Goal: Contribute content

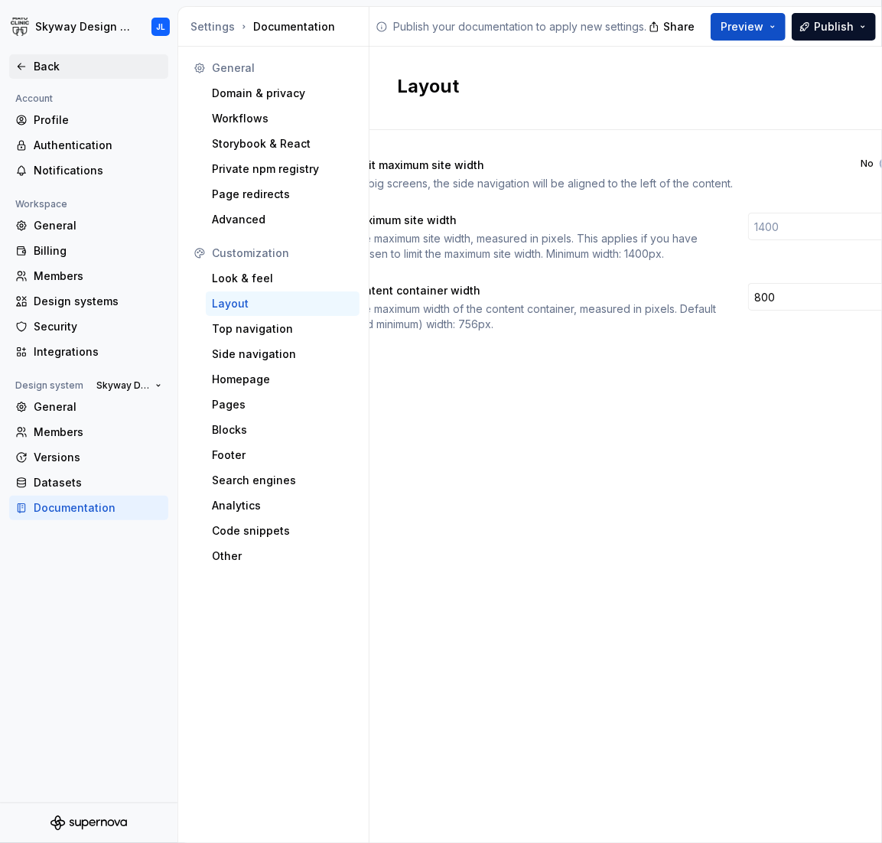
click at [64, 73] on div "Back" at bounding box center [98, 66] width 129 height 15
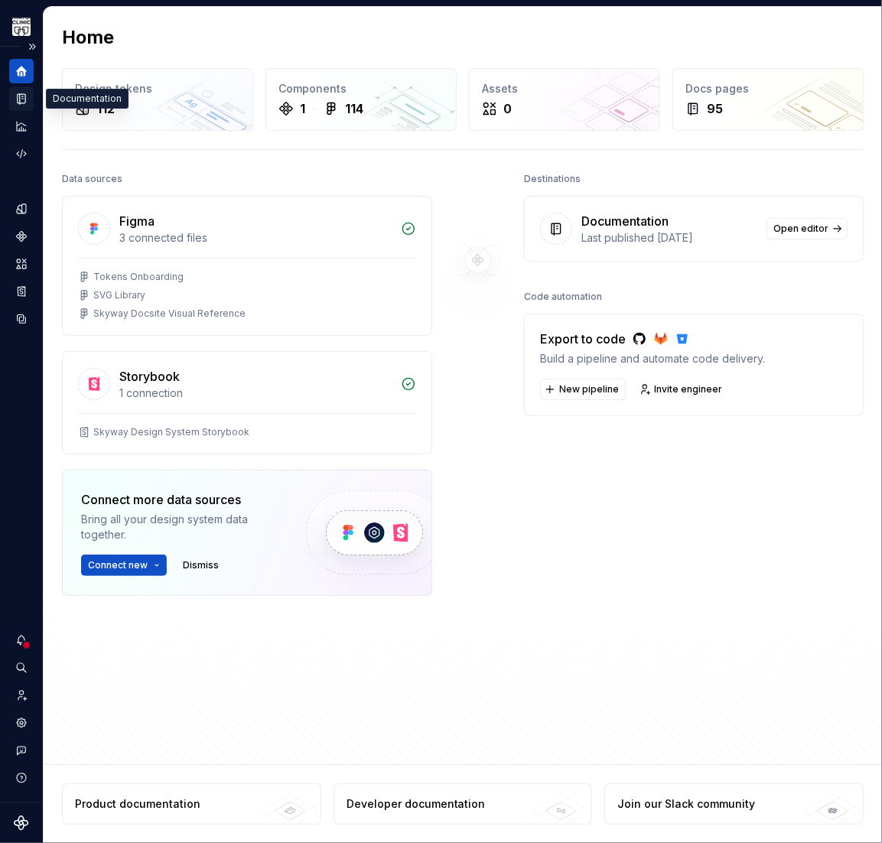
click at [21, 99] on icon "Documentation" at bounding box center [23, 99] width 6 height 8
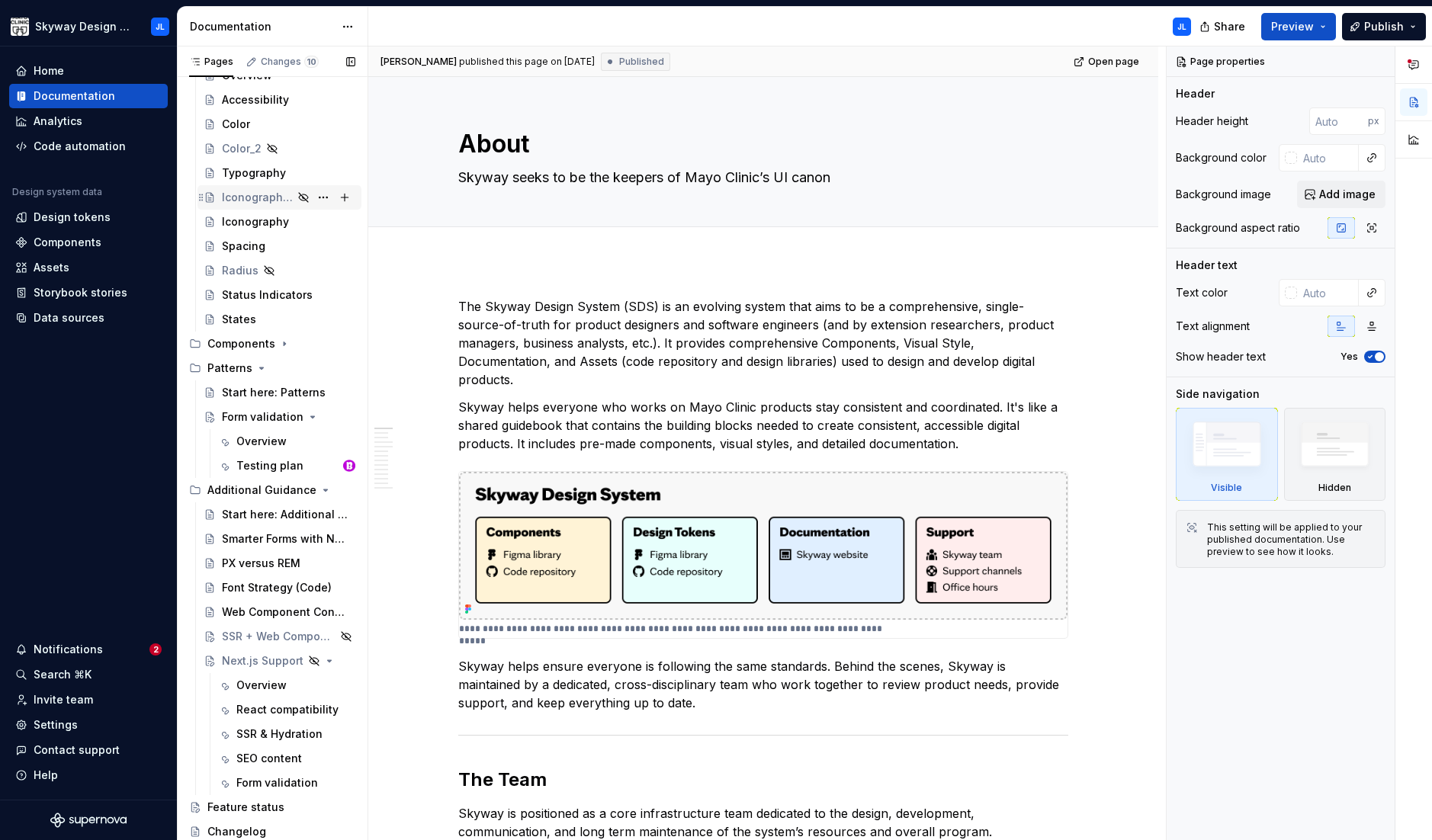
scroll to position [167, 0]
click at [261, 445] on div "Overview" at bounding box center [261, 443] width 51 height 15
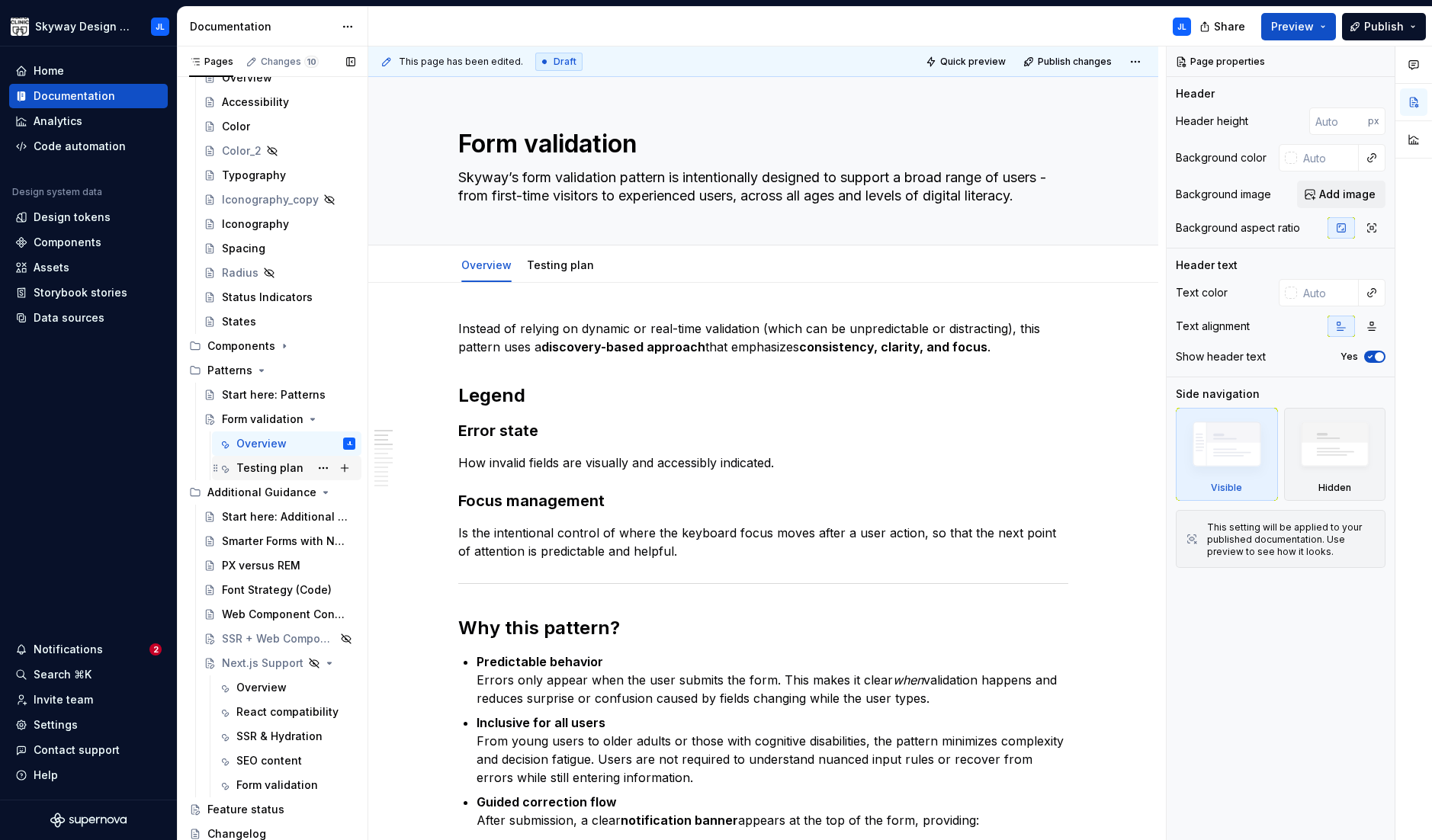
click at [268, 473] on div "Testing plan" at bounding box center [269, 467] width 67 height 15
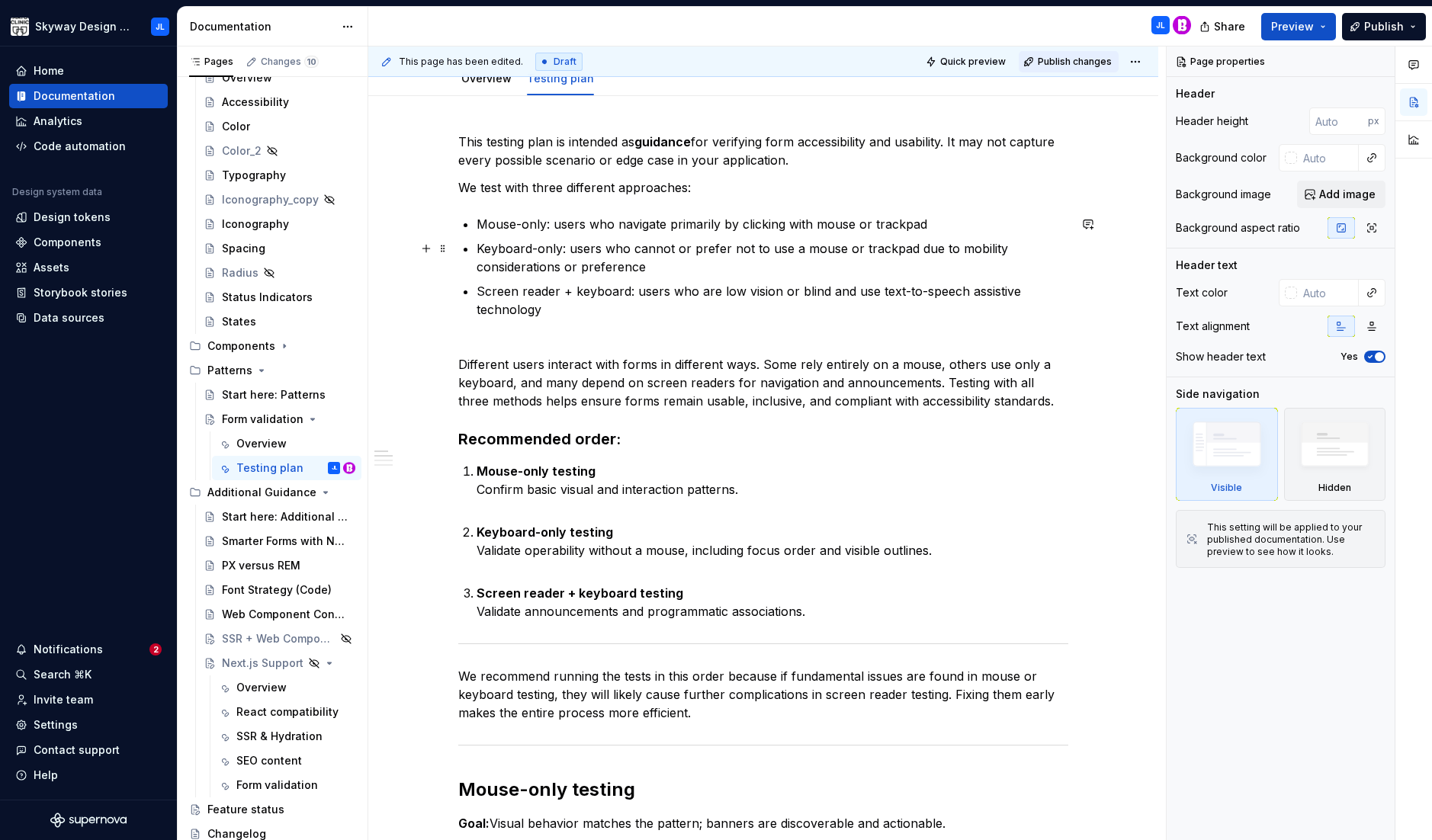
scroll to position [185, 0]
click at [879, 56] on span "Publish changes" at bounding box center [1075, 62] width 74 height 12
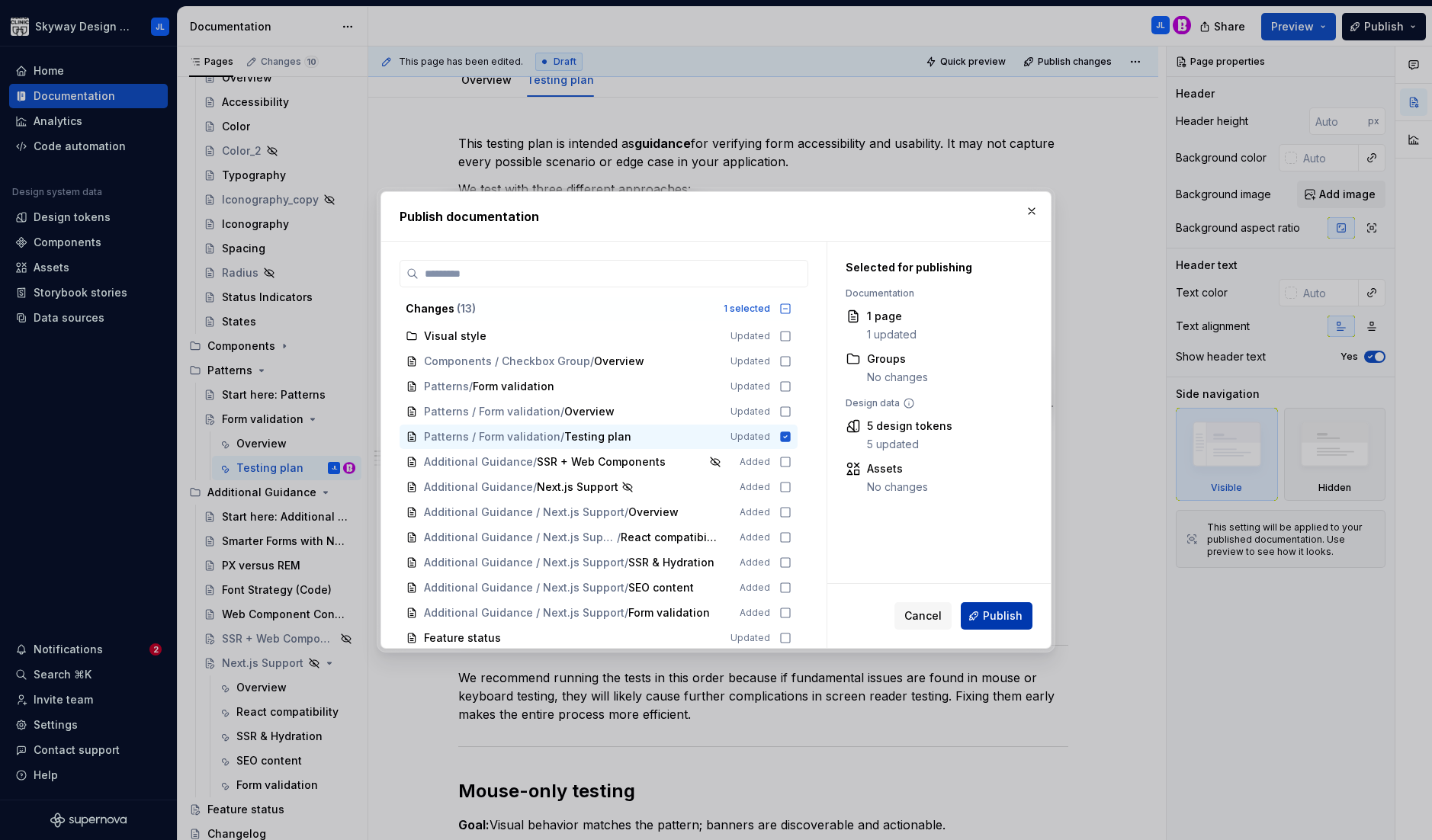
click at [879, 618] on span "Publish" at bounding box center [1003, 616] width 40 height 15
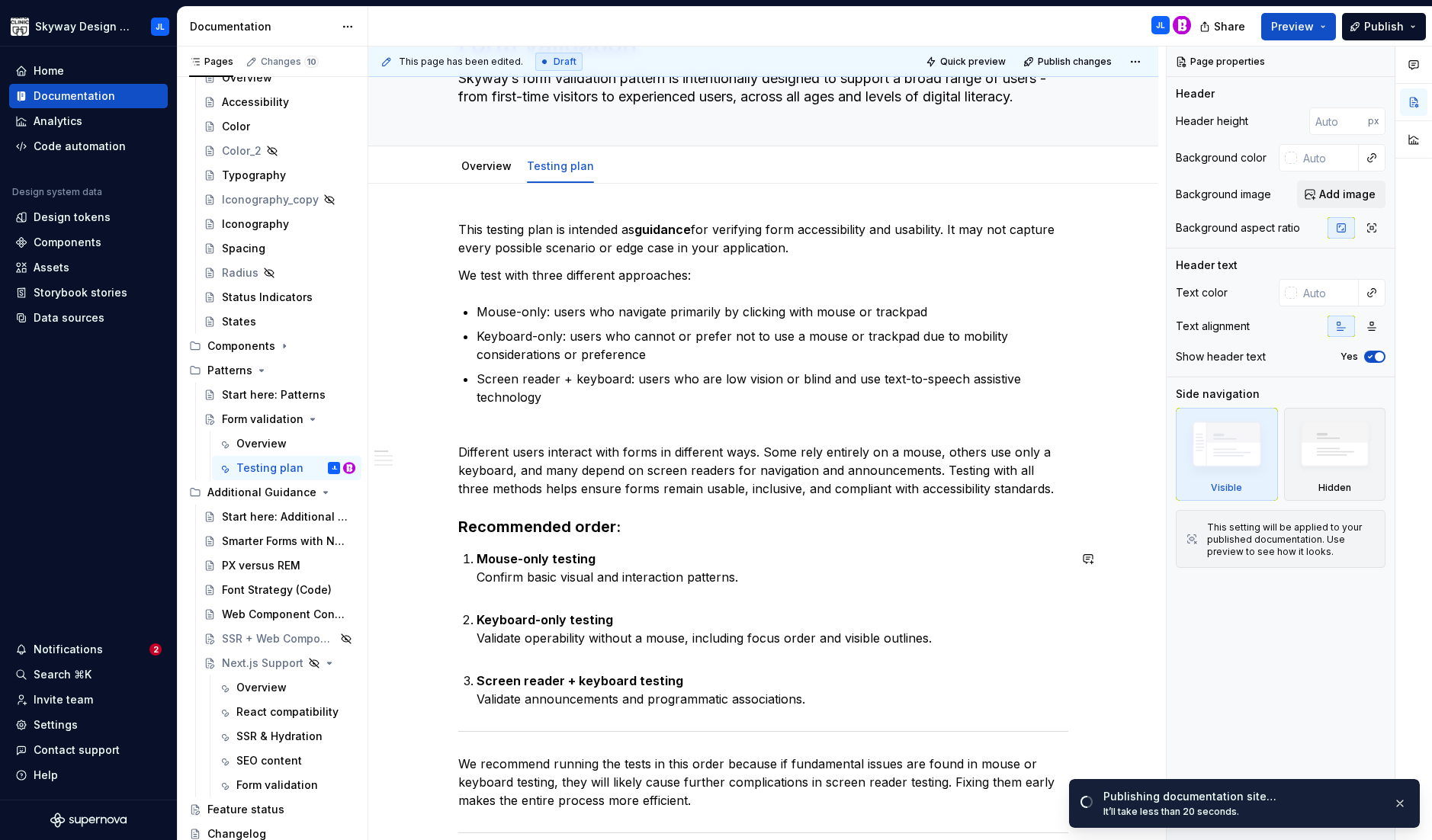
scroll to position [35, 0]
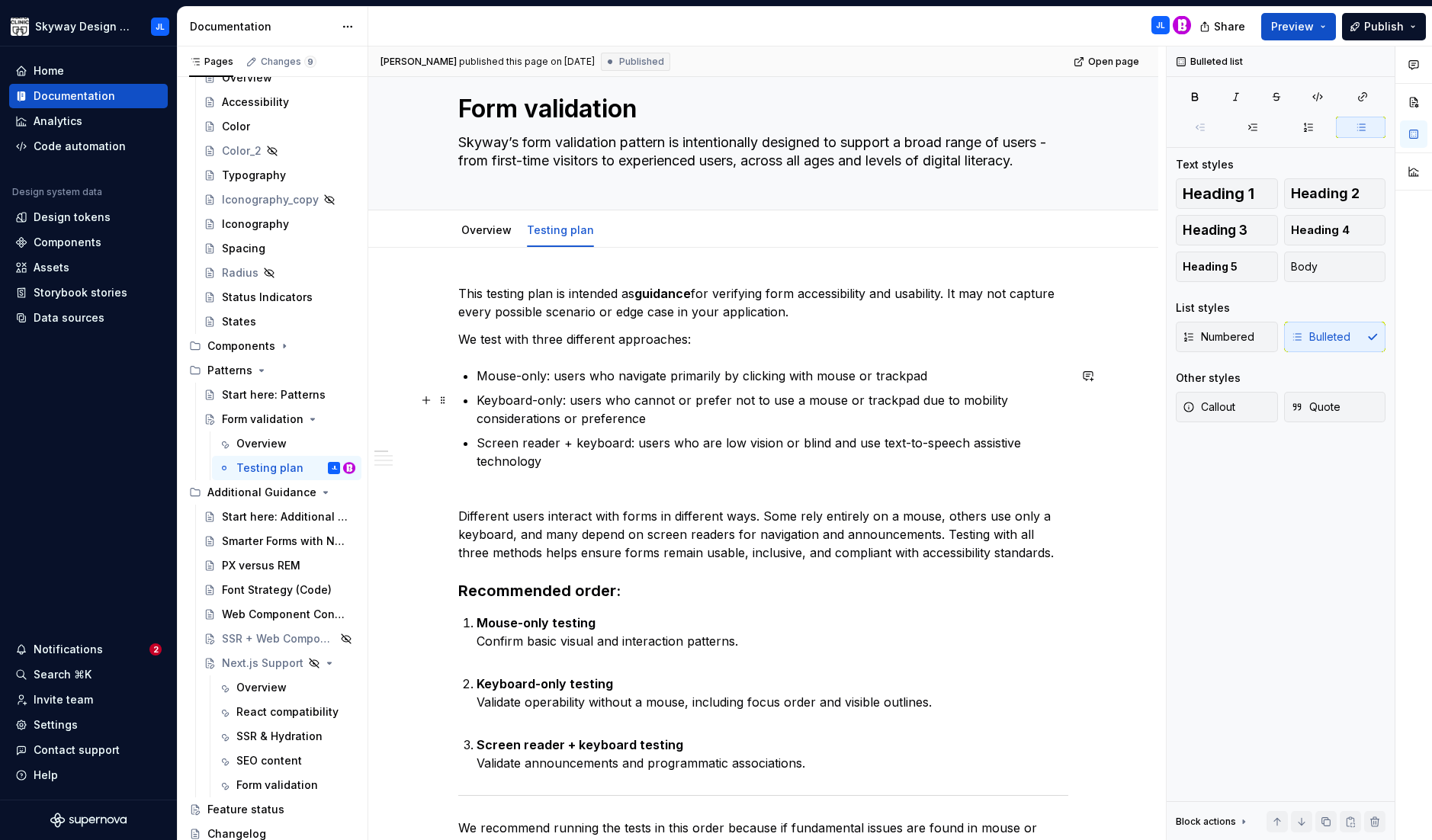
click at [578, 400] on p "Keyboard-only: users who cannot or prefer not to use a mouse or trackpad due to…" at bounding box center [772, 410] width 592 height 37
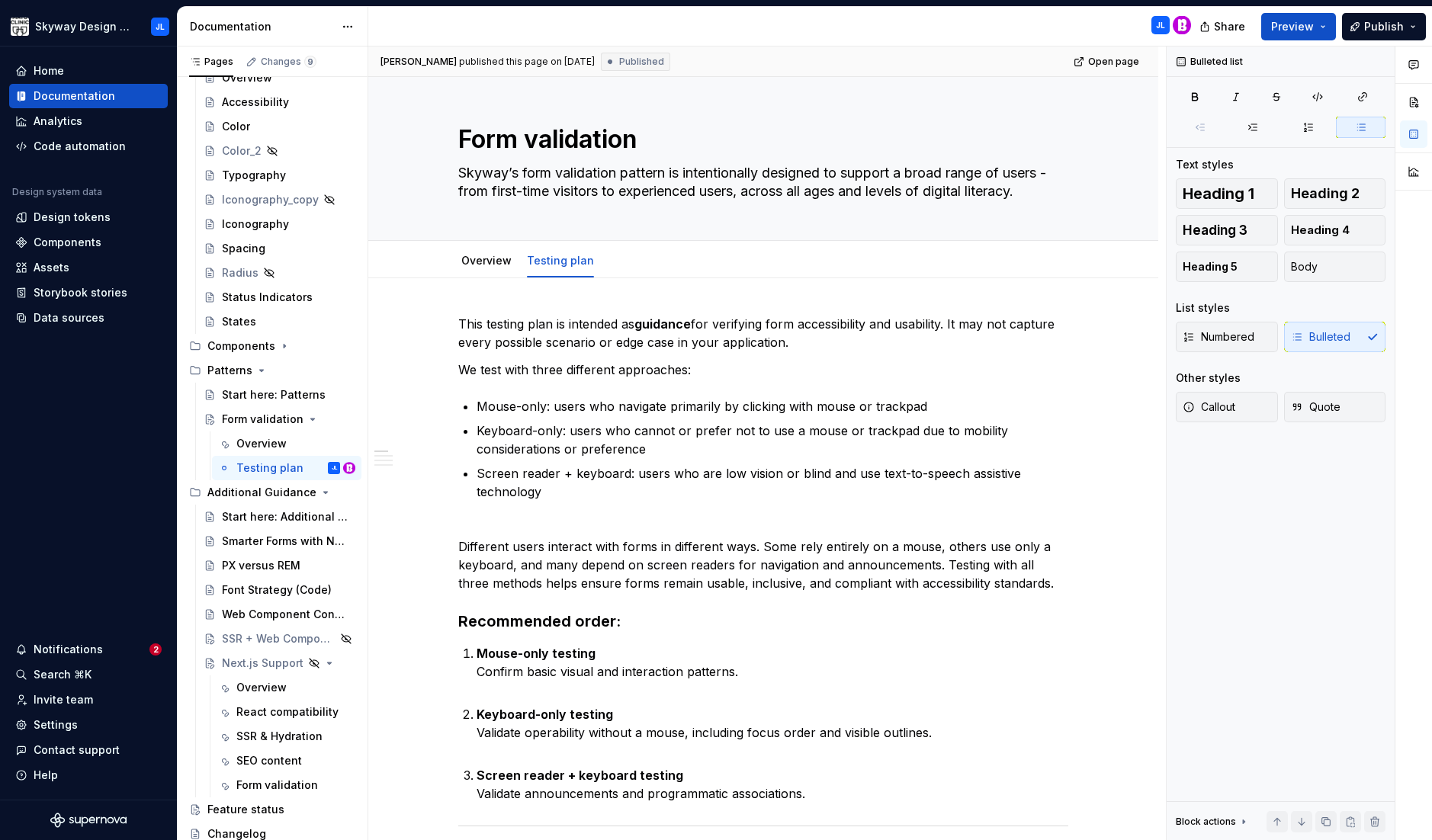
scroll to position [0, 0]
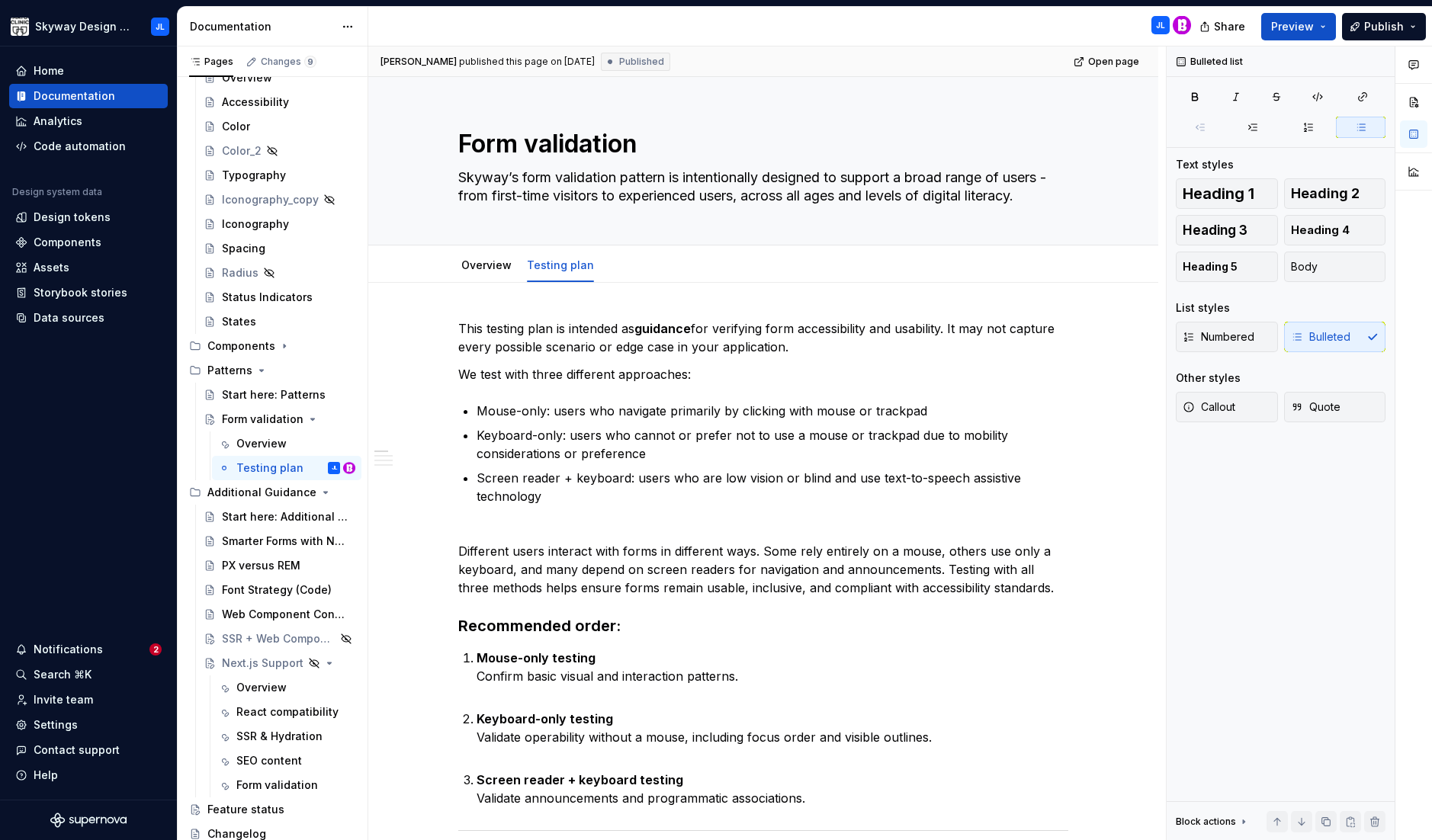
type textarea "*"
